Goal: Transaction & Acquisition: Book appointment/travel/reservation

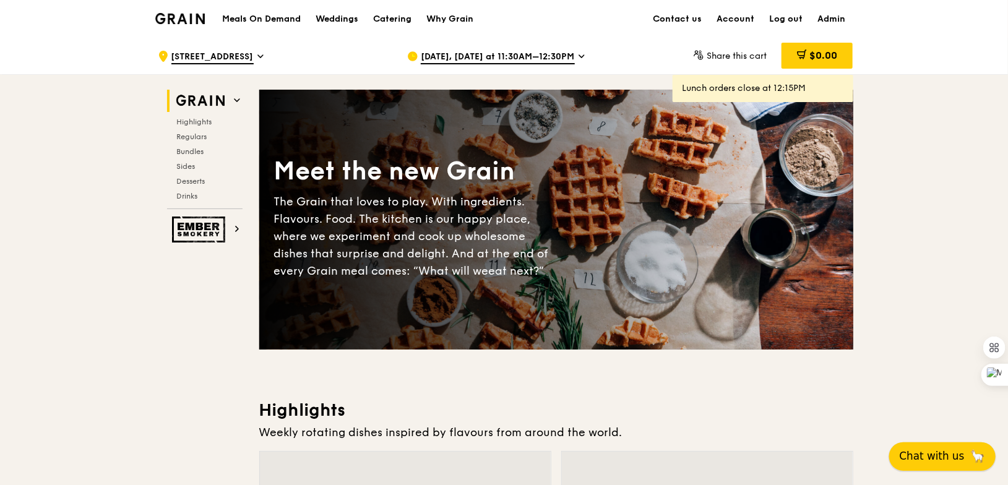
click at [950, 452] on span "Chat with us" at bounding box center [932, 456] width 65 height 15
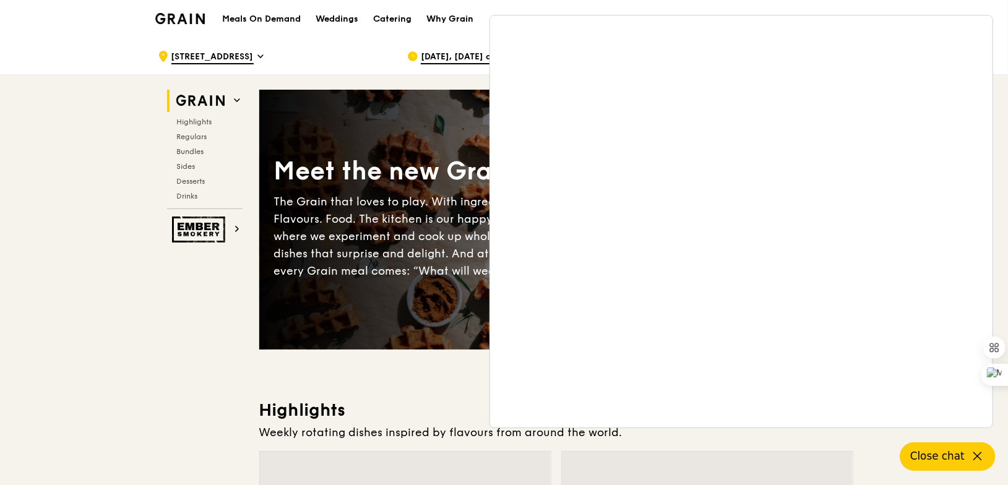
click at [427, 35] on div "Why Grain" at bounding box center [449, 19] width 47 height 37
click at [382, 20] on div "Catering" at bounding box center [392, 19] width 38 height 37
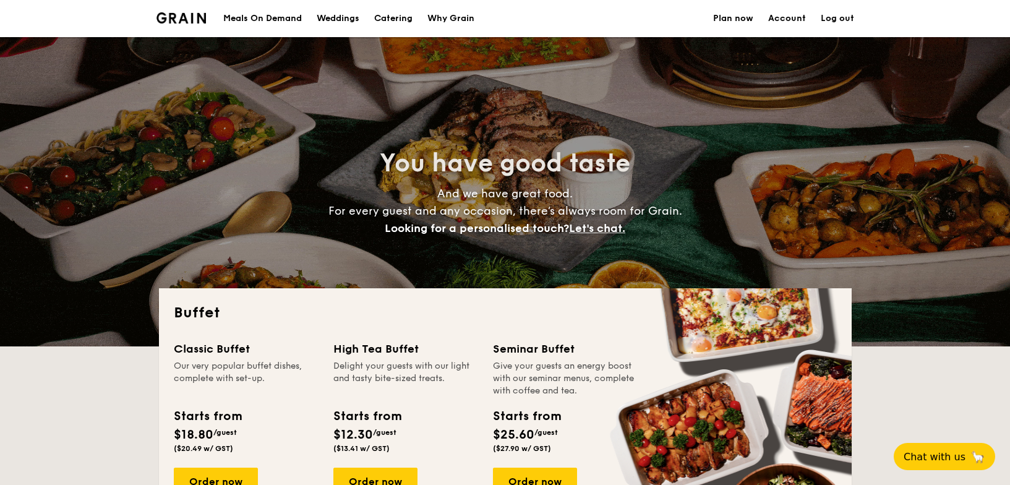
select select
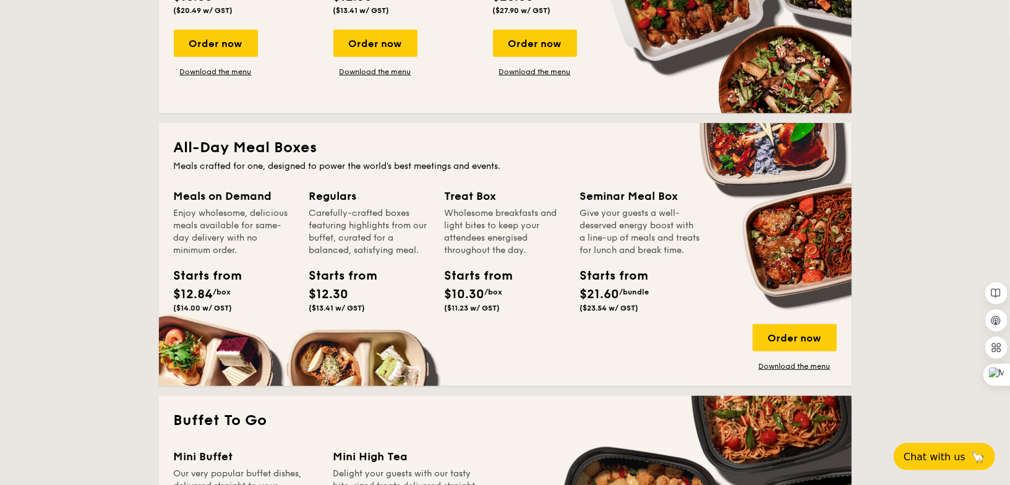
scroll to position [441, 0]
